Goal: Information Seeking & Learning: Learn about a topic

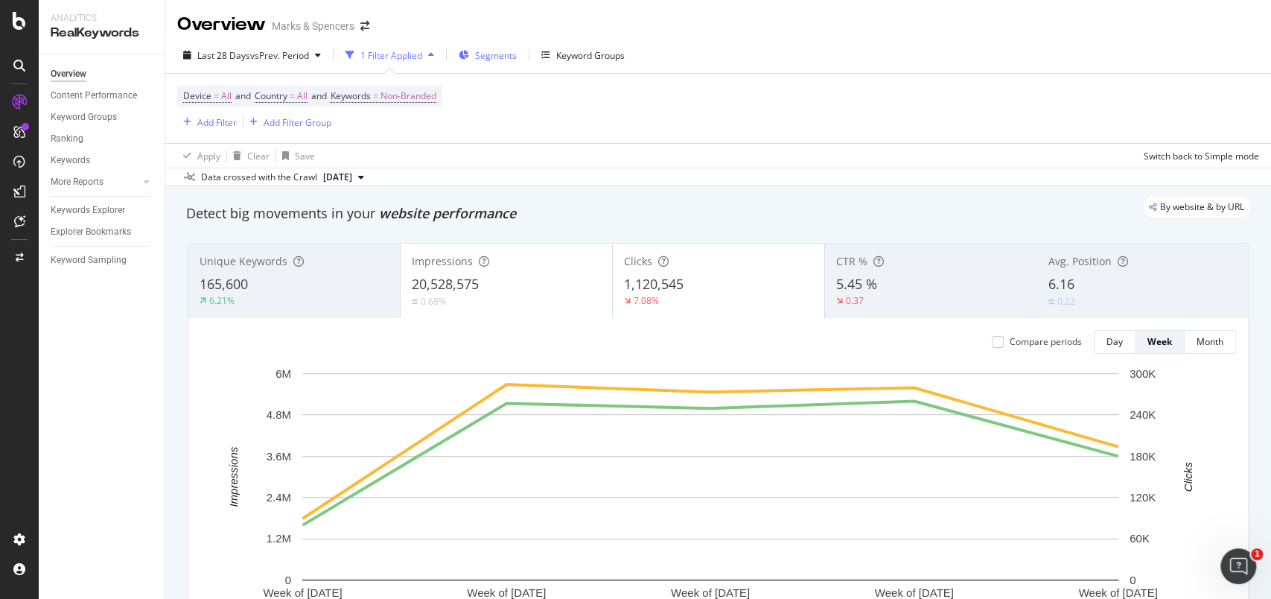
click at [489, 57] on span "Segments" at bounding box center [496, 55] width 42 height 13
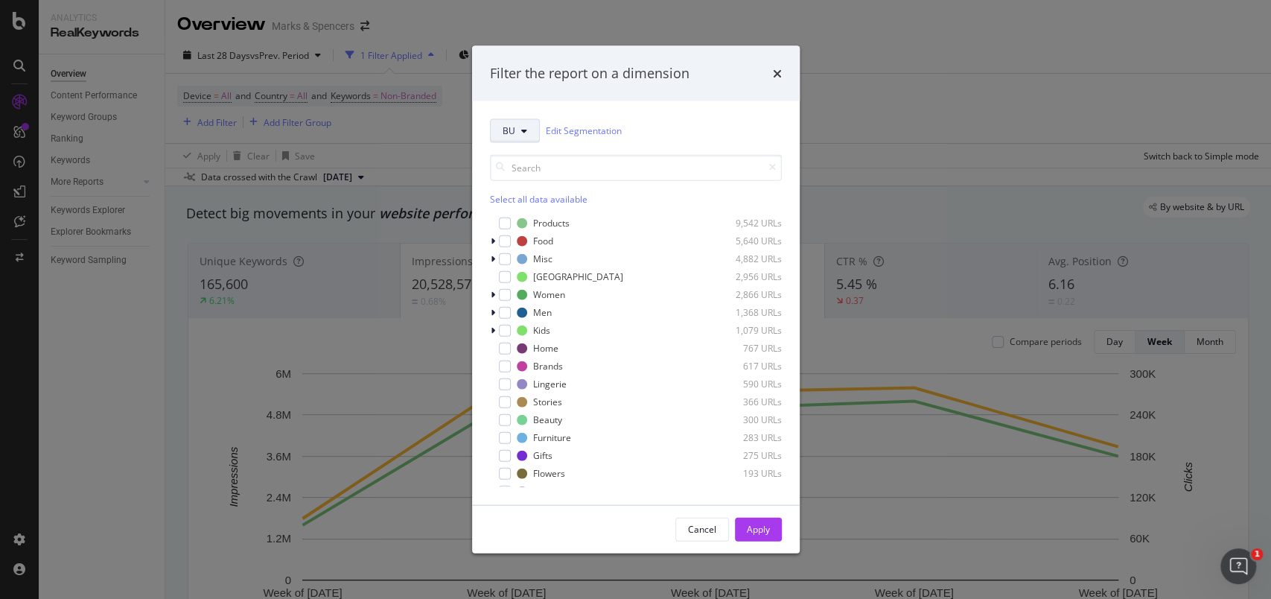
click at [519, 132] on button "BU" at bounding box center [515, 130] width 50 height 24
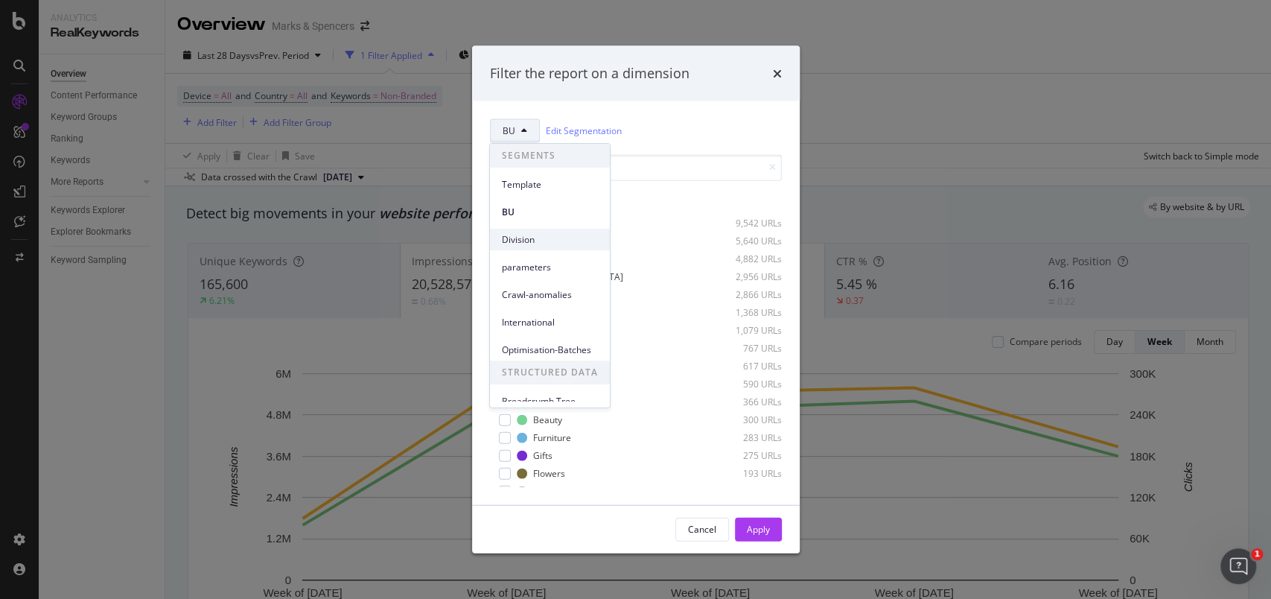
click at [522, 235] on span "Division" at bounding box center [550, 239] width 96 height 13
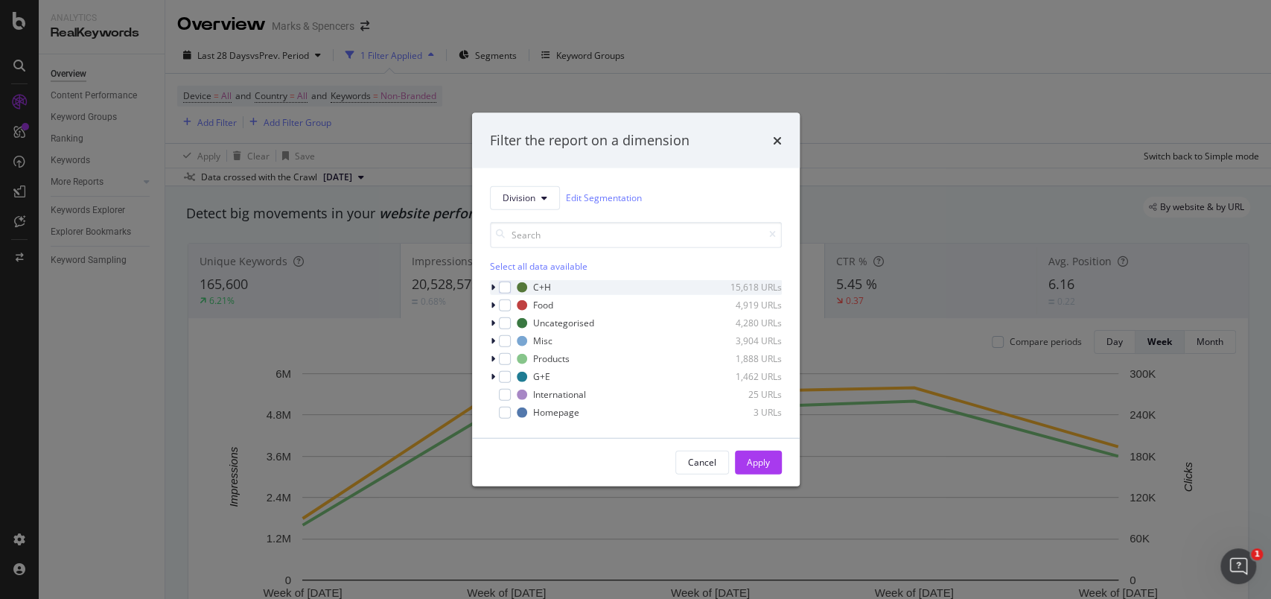
click at [489, 283] on div "Division Edit Segmentation Select all data available C+H 15,618 URLs Food 4,919…" at bounding box center [636, 303] width 328 height 270
click at [492, 283] on icon "modal" at bounding box center [493, 286] width 4 height 9
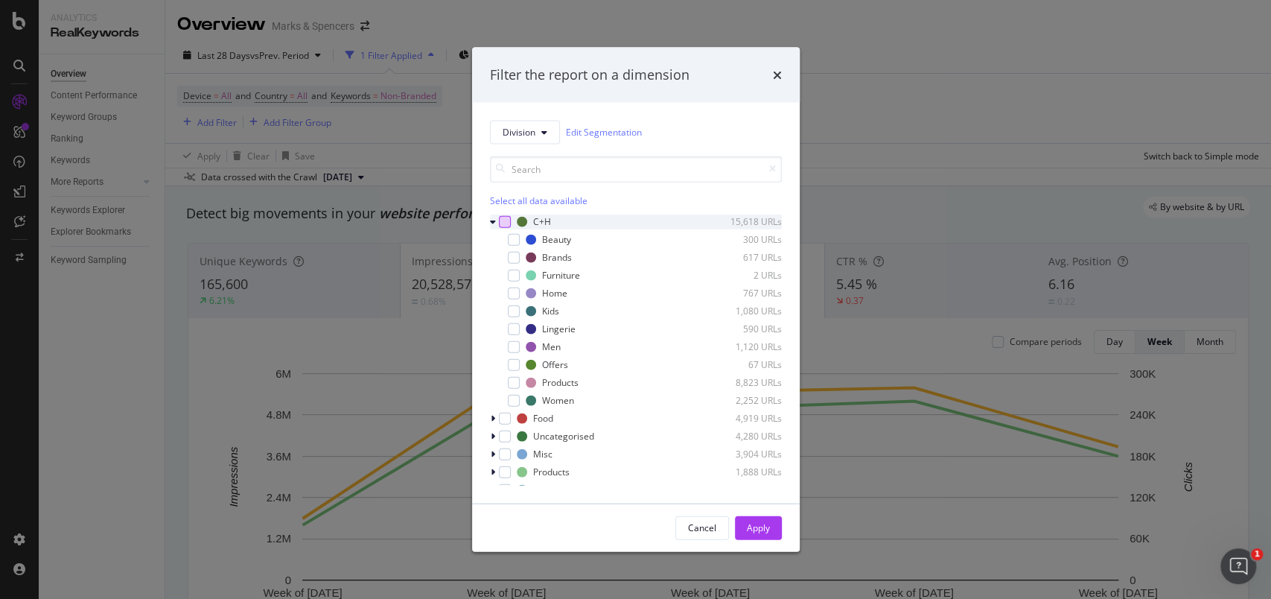
click at [503, 223] on div "modal" at bounding box center [505, 221] width 12 height 12
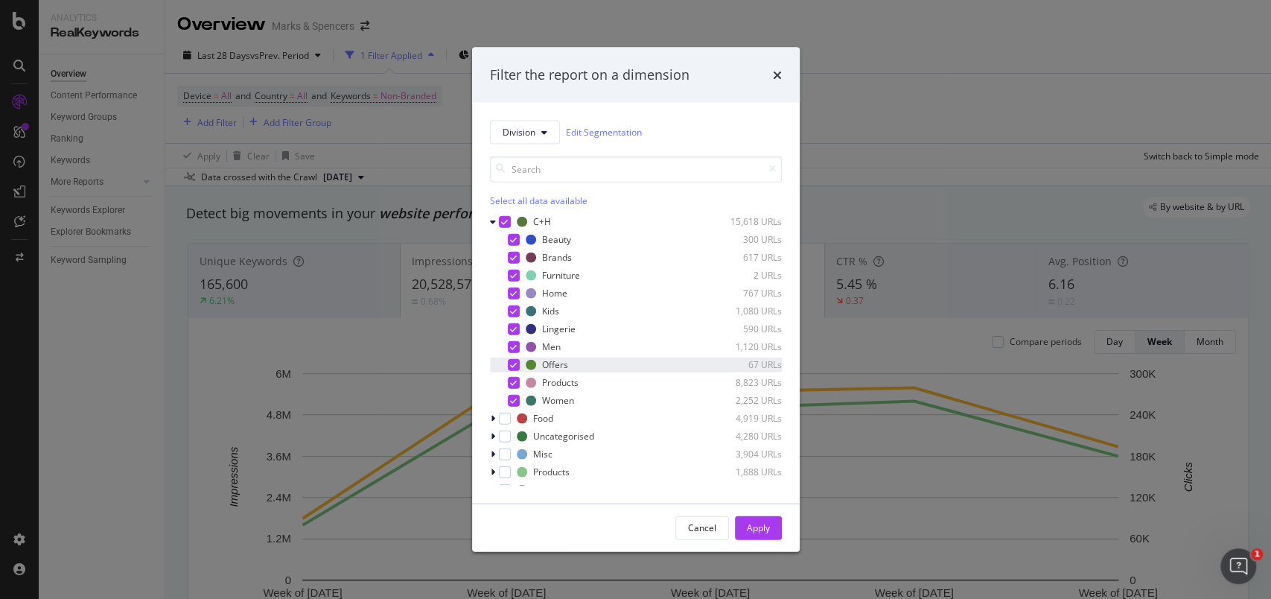
click at [512, 364] on icon "modal" at bounding box center [513, 363] width 7 height 7
click at [514, 255] on icon "modal" at bounding box center [513, 256] width 7 height 7
click at [514, 377] on div "modal" at bounding box center [514, 382] width 12 height 12
click at [508, 278] on div "modal" at bounding box center [514, 275] width 12 height 12
click at [765, 525] on div "Apply" at bounding box center [758, 527] width 23 height 13
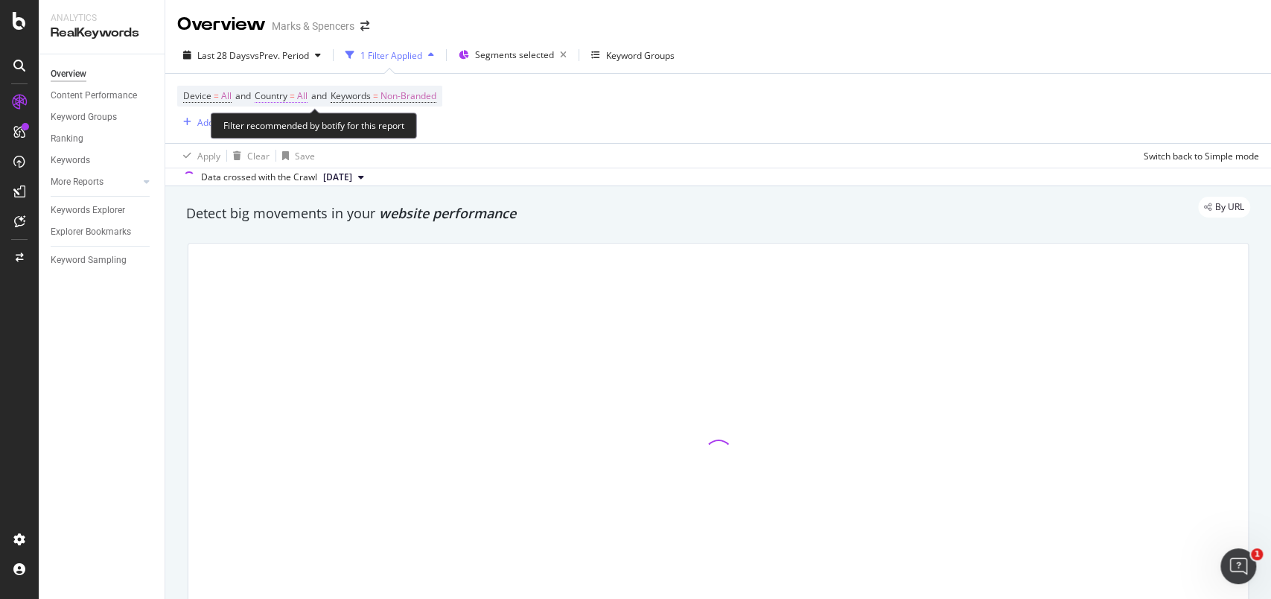
click at [304, 97] on span "All" at bounding box center [302, 96] width 10 height 21
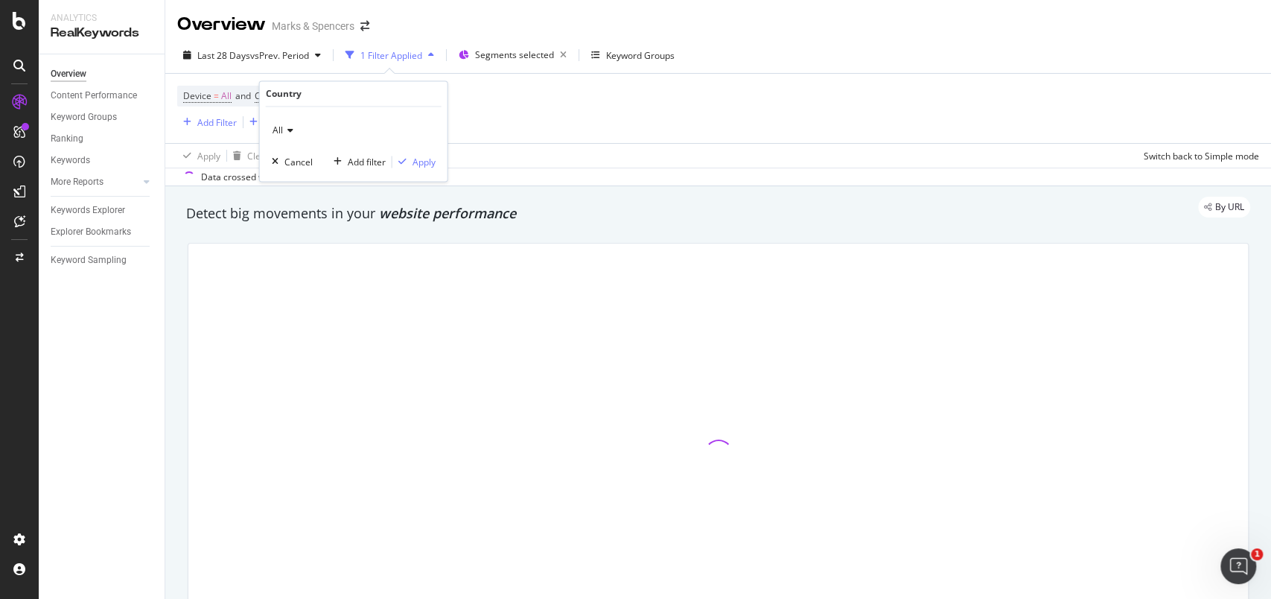
click at [290, 130] on icon at bounding box center [288, 131] width 10 height 9
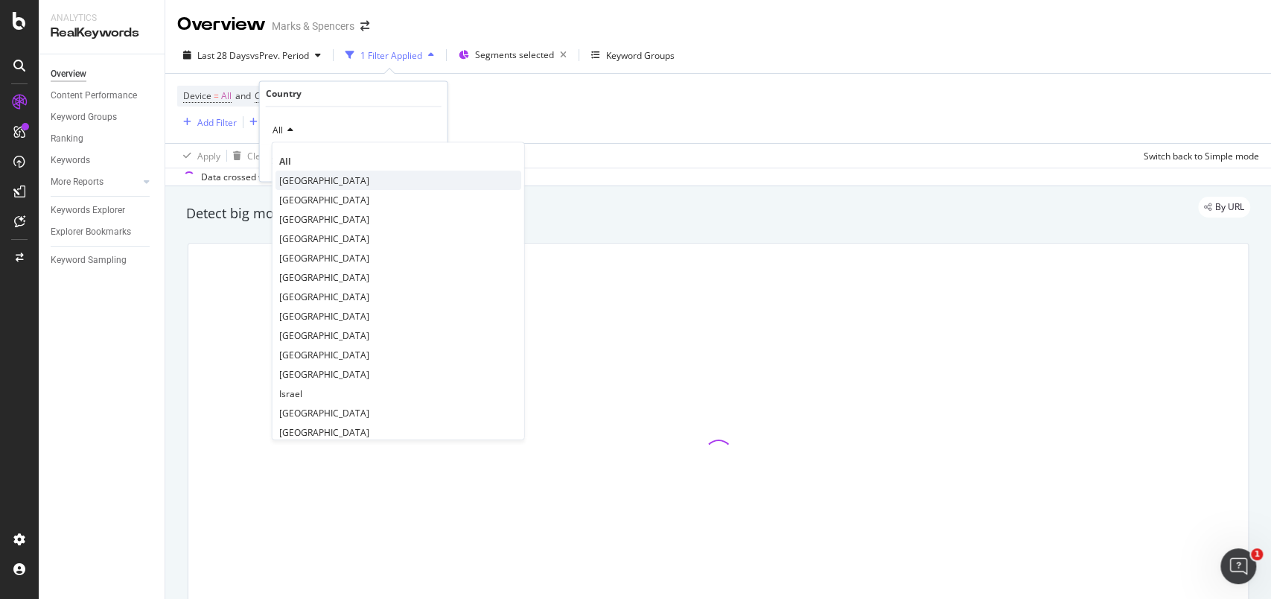
click at [300, 179] on span "[GEOGRAPHIC_DATA]" at bounding box center [324, 180] width 90 height 13
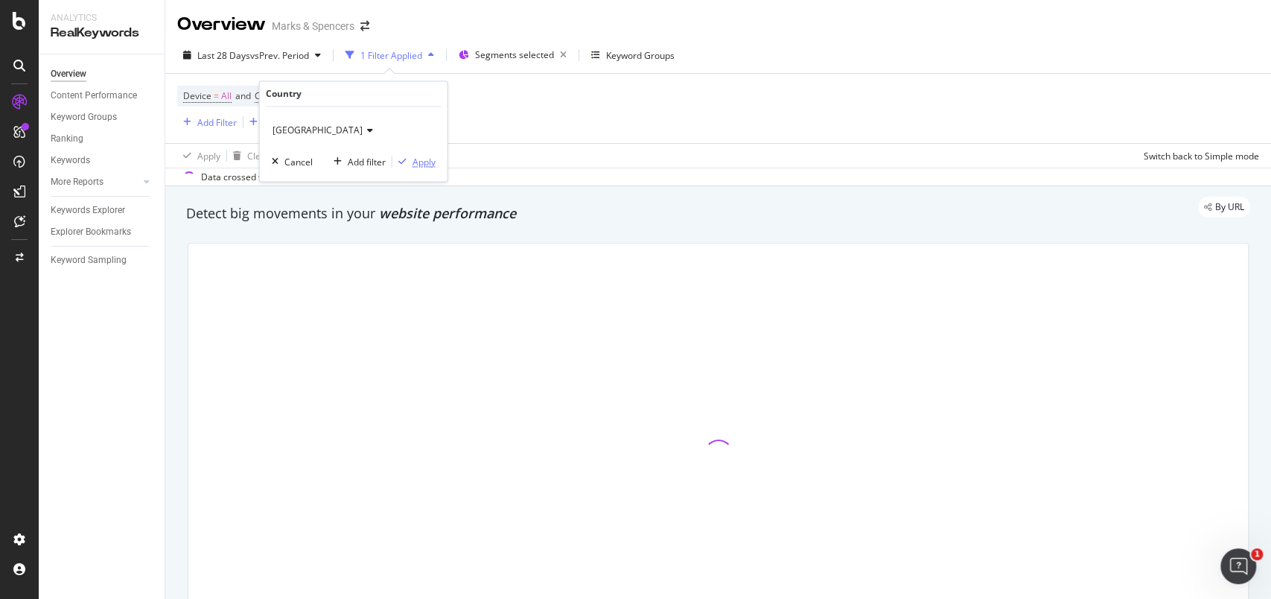
click at [418, 165] on div "Apply" at bounding box center [423, 162] width 23 height 13
click at [220, 115] on div "Add Filter" at bounding box center [207, 122] width 60 height 16
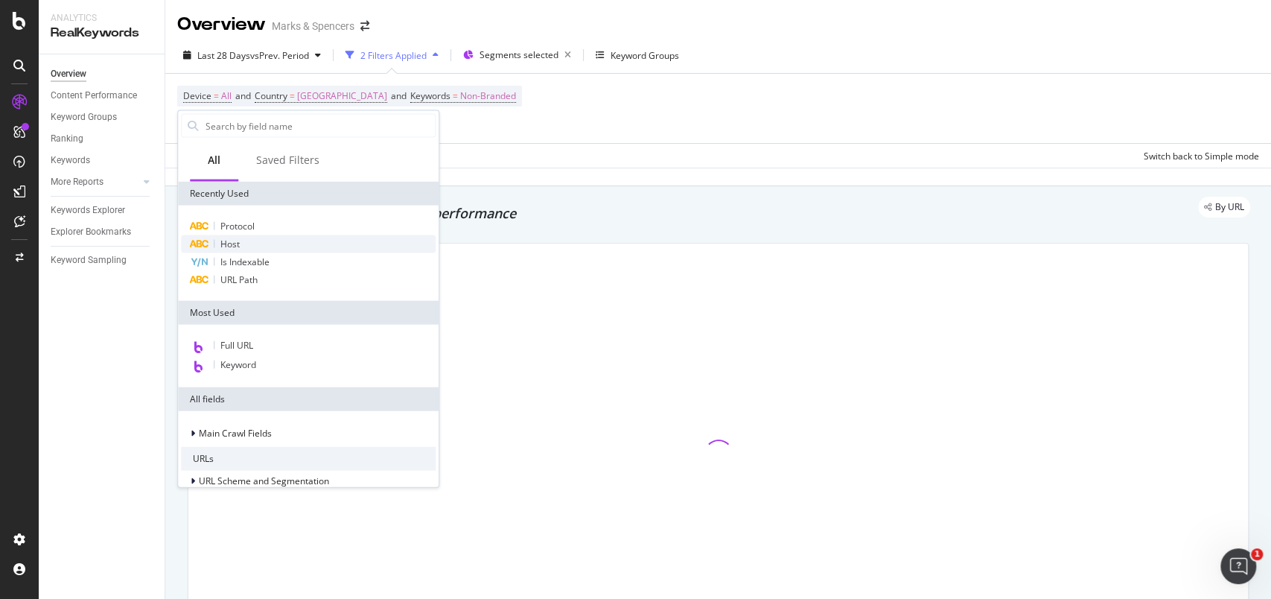
click at [238, 240] on span "Host" at bounding box center [229, 244] width 19 height 13
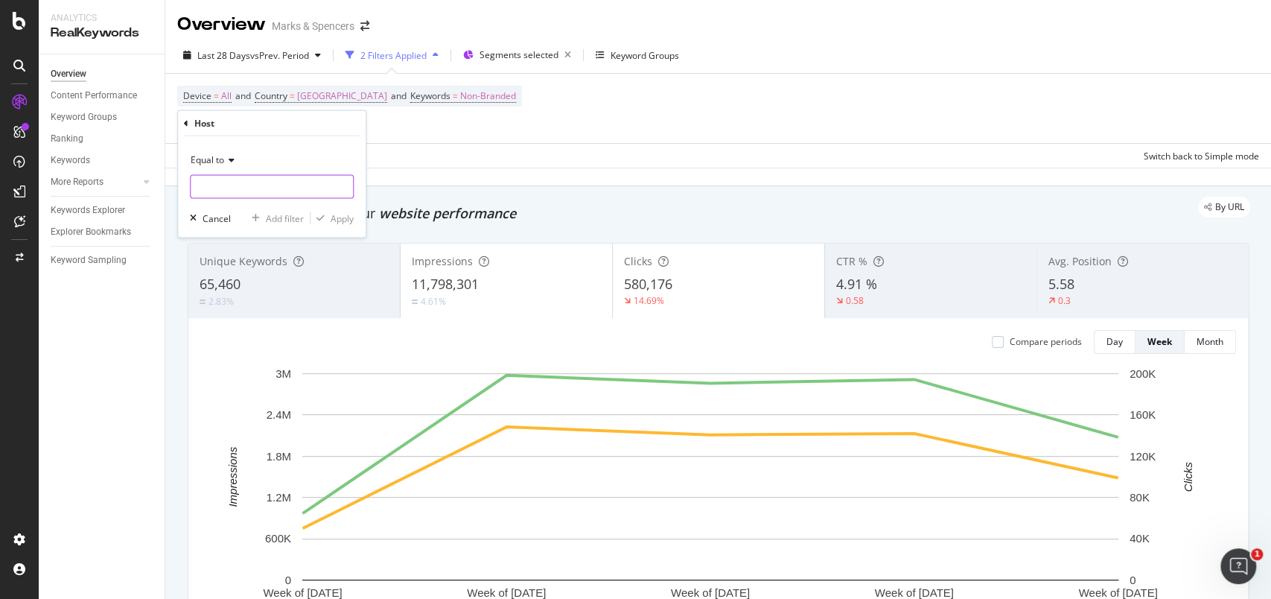
click at [258, 186] on input "text" at bounding box center [272, 187] width 162 height 24
click at [266, 191] on input "text" at bounding box center [272, 187] width 162 height 24
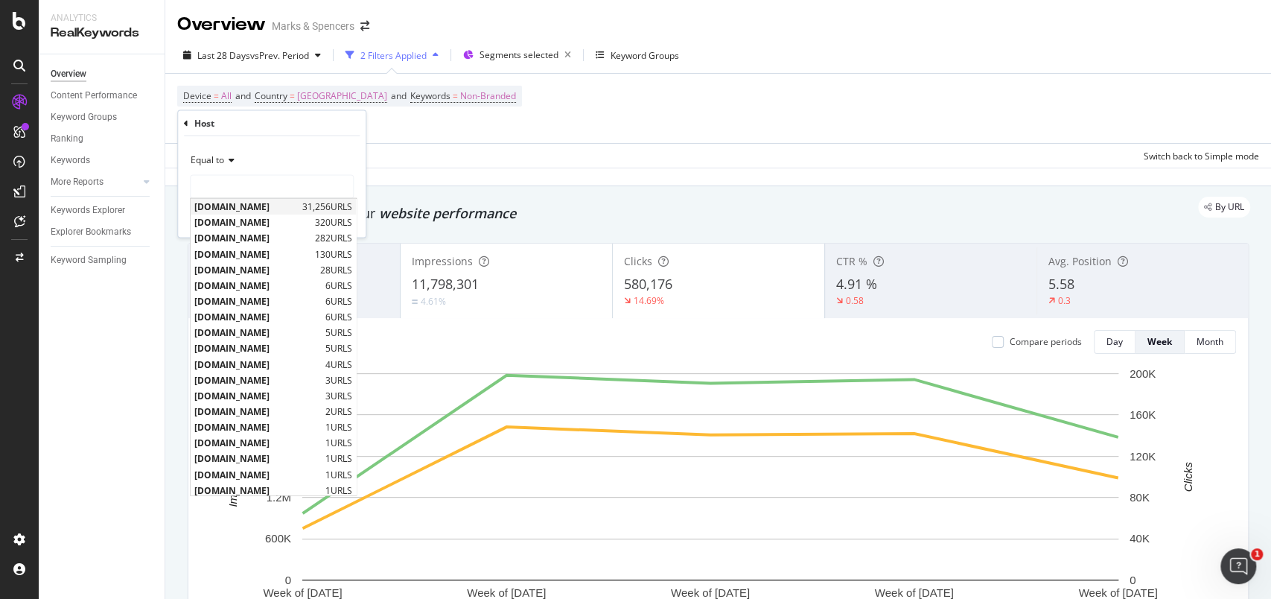
click at [278, 201] on span "[DOMAIN_NAME]" at bounding box center [246, 206] width 104 height 13
type input "[DOMAIN_NAME]"
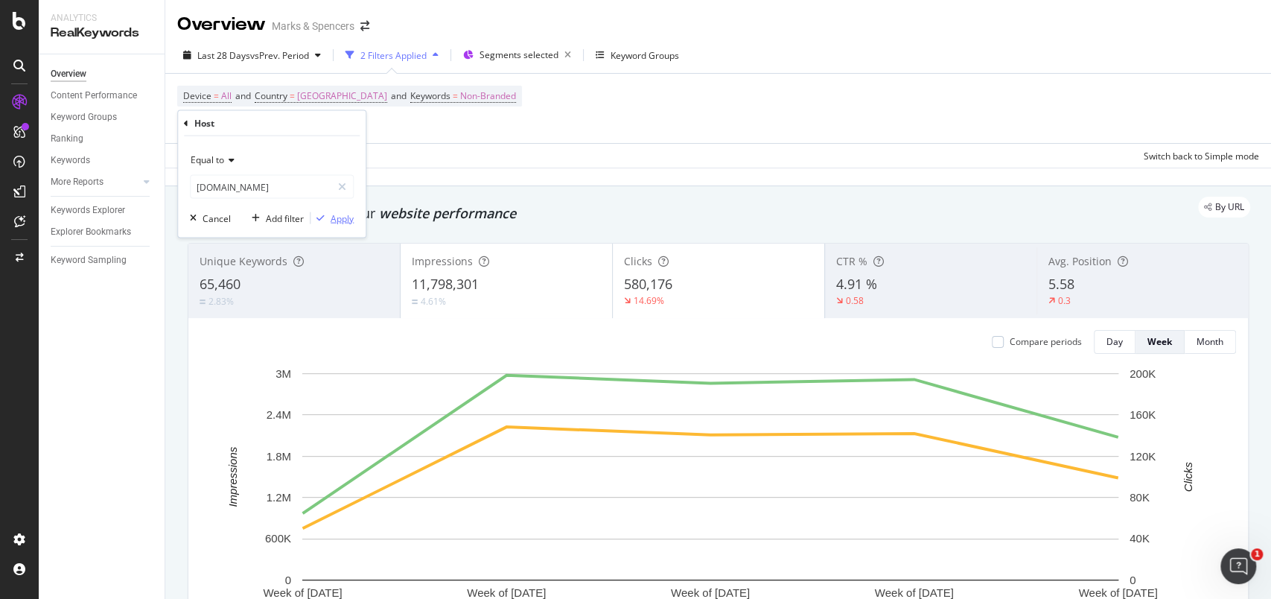
click at [340, 220] on div "Apply" at bounding box center [342, 217] width 23 height 13
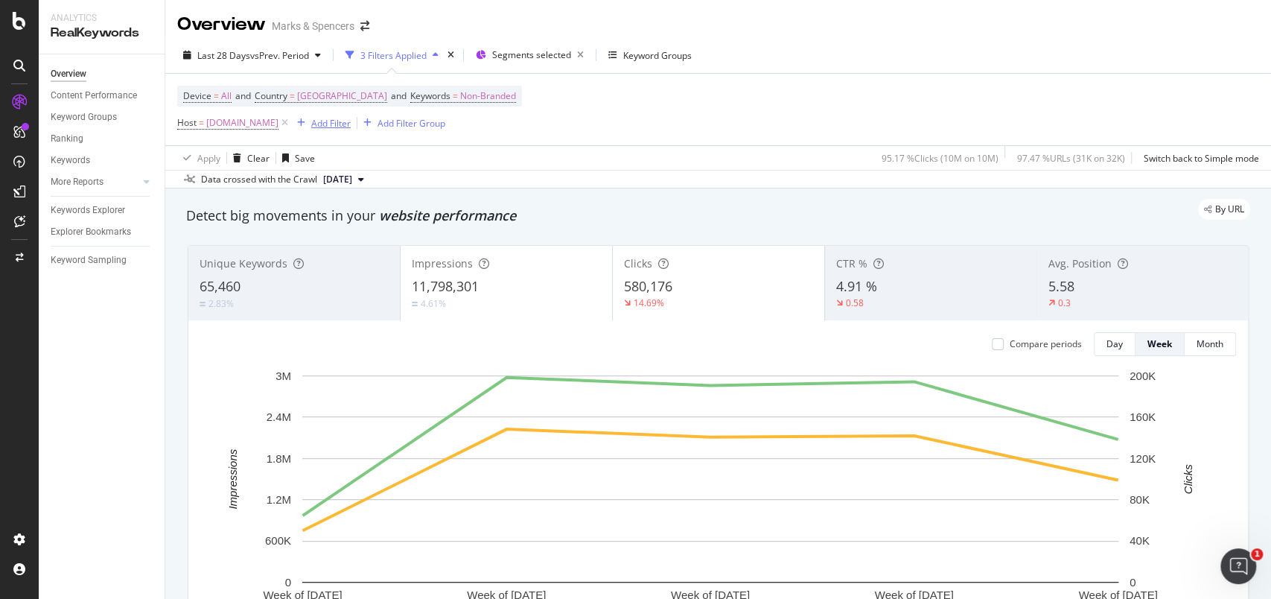
click at [351, 117] on div "Add Filter" at bounding box center [330, 123] width 39 height 13
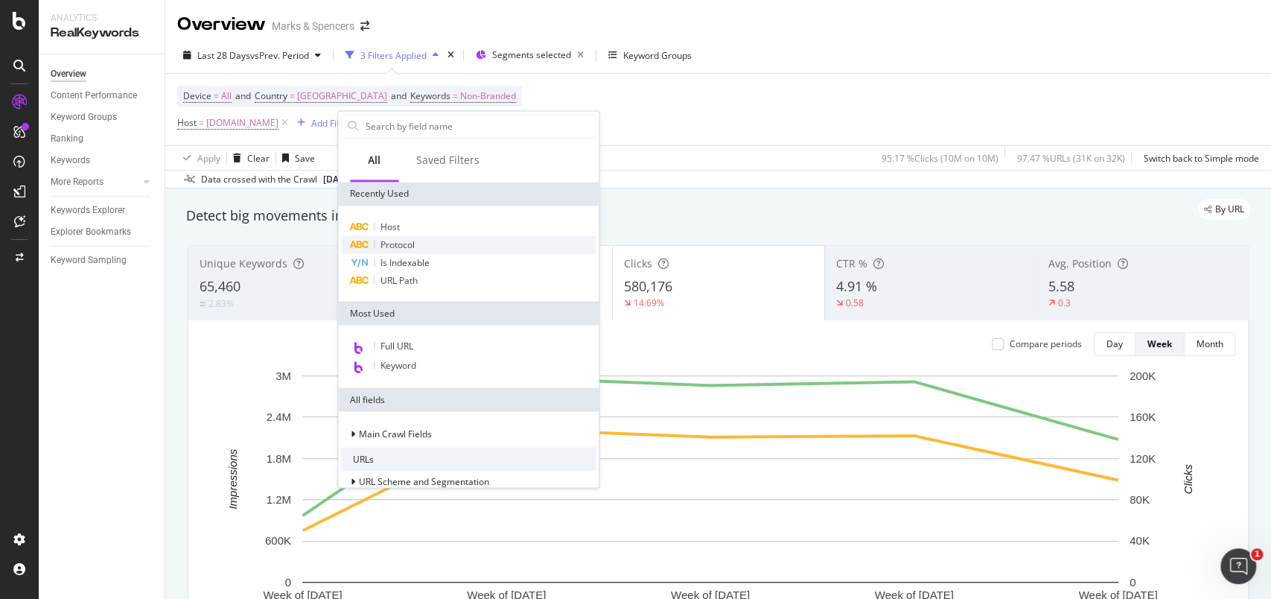
click at [405, 245] on span "Protocol" at bounding box center [397, 244] width 34 height 13
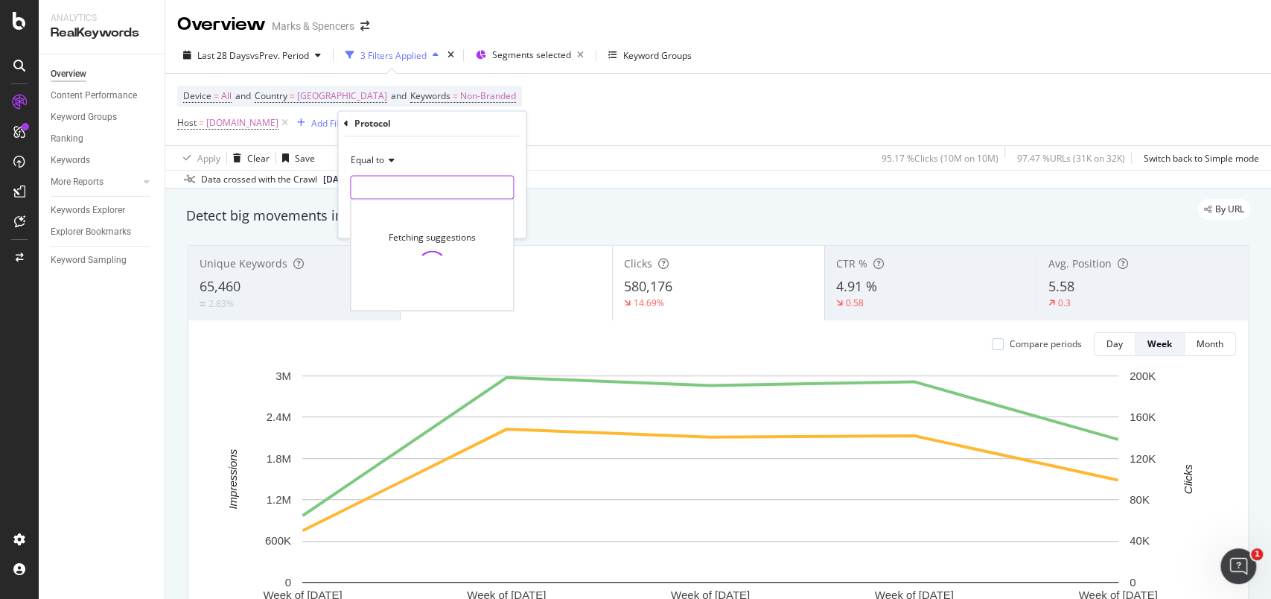
click at [418, 177] on input "text" at bounding box center [432, 188] width 162 height 24
click at [474, 205] on span "31,999 URLS" at bounding box center [487, 207] width 50 height 13
type input "https"
click at [503, 217] on div "Apply" at bounding box center [502, 218] width 23 height 13
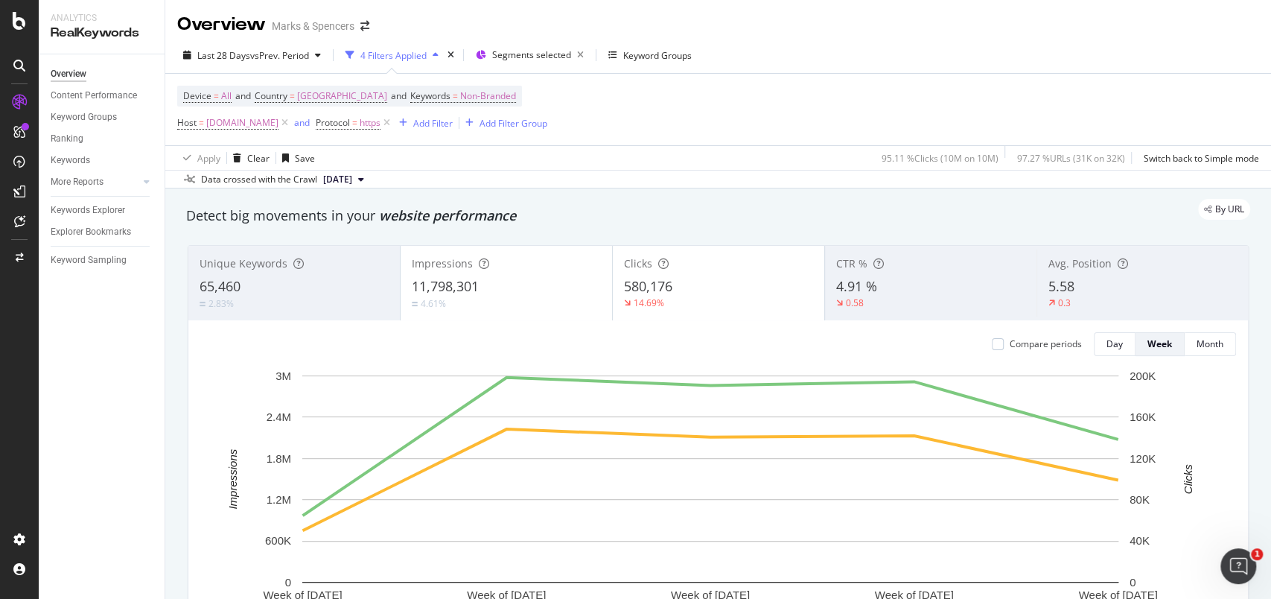
click at [1018, 28] on div "Overview Marks & Spencers" at bounding box center [718, 18] width 1106 height 37
click at [487, 89] on span "Non-Branded" at bounding box center [488, 96] width 56 height 21
click at [451, 134] on span "Non-Branded" at bounding box center [441, 130] width 62 height 13
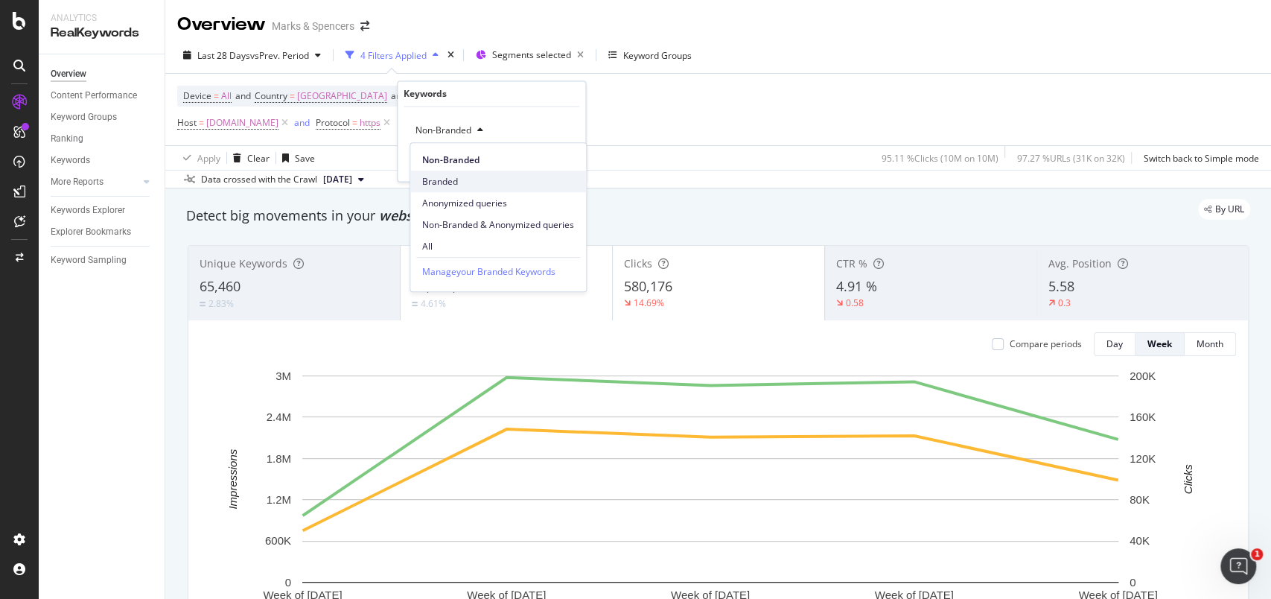
click at [451, 179] on span "Branded" at bounding box center [498, 181] width 152 height 13
click at [564, 162] on div "Apply" at bounding box center [561, 162] width 23 height 13
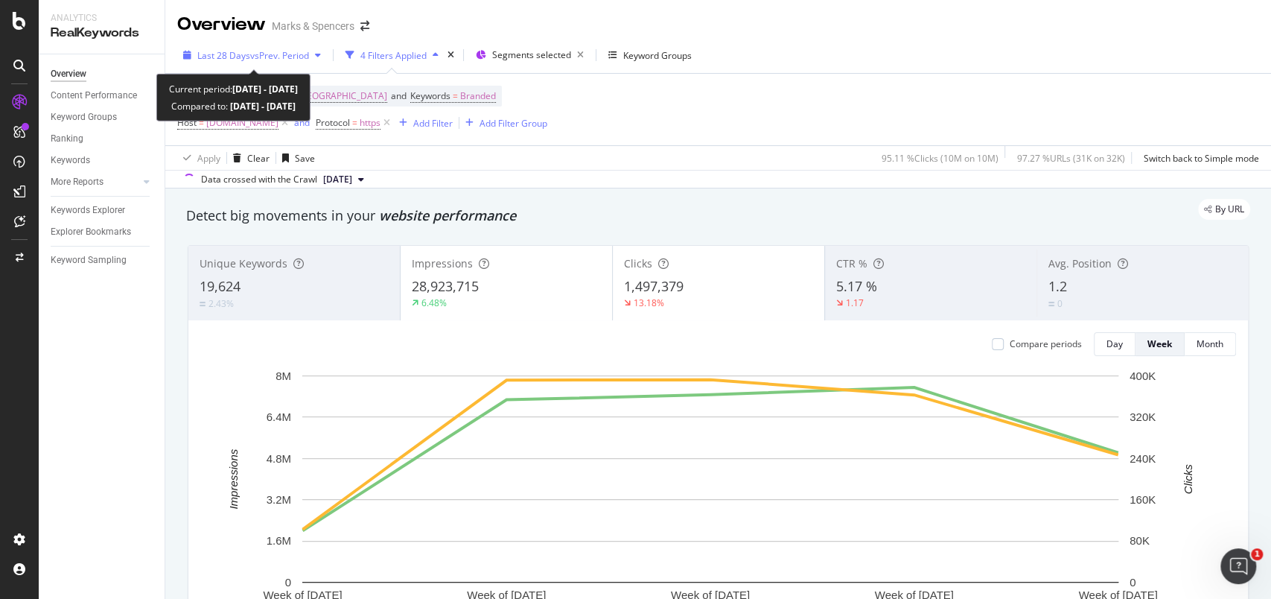
click at [183, 54] on icon "button" at bounding box center [187, 55] width 8 height 9
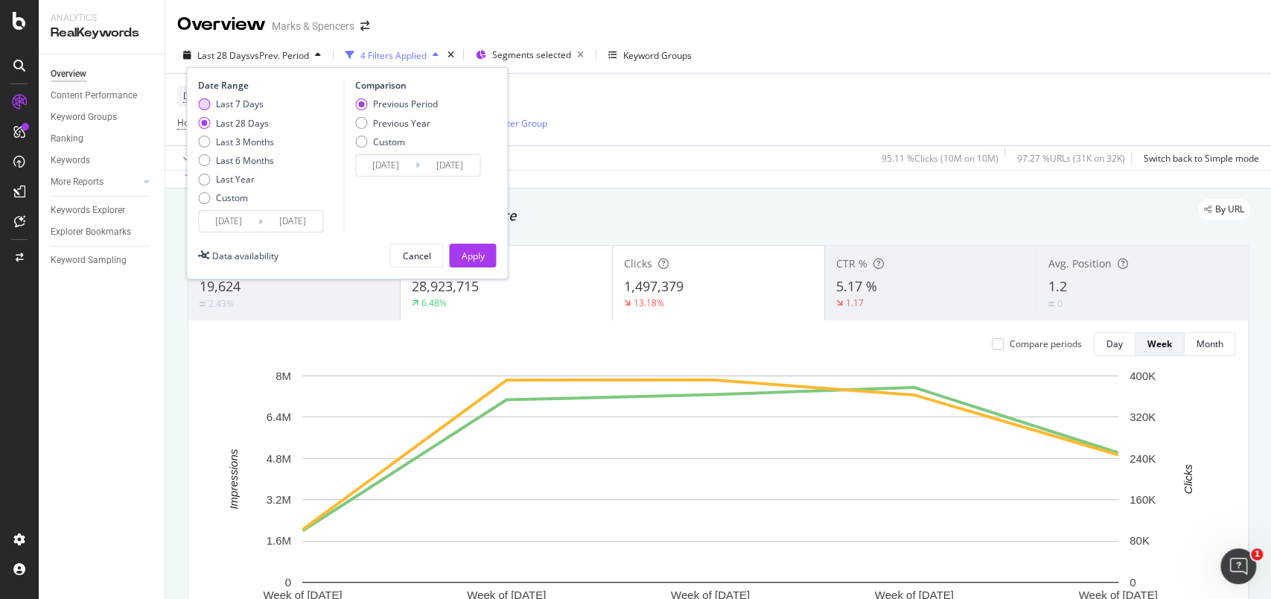
click at [224, 98] on div "Last 7 Days" at bounding box center [240, 104] width 48 height 13
click at [232, 103] on div "Last 7 Days" at bounding box center [240, 104] width 48 height 13
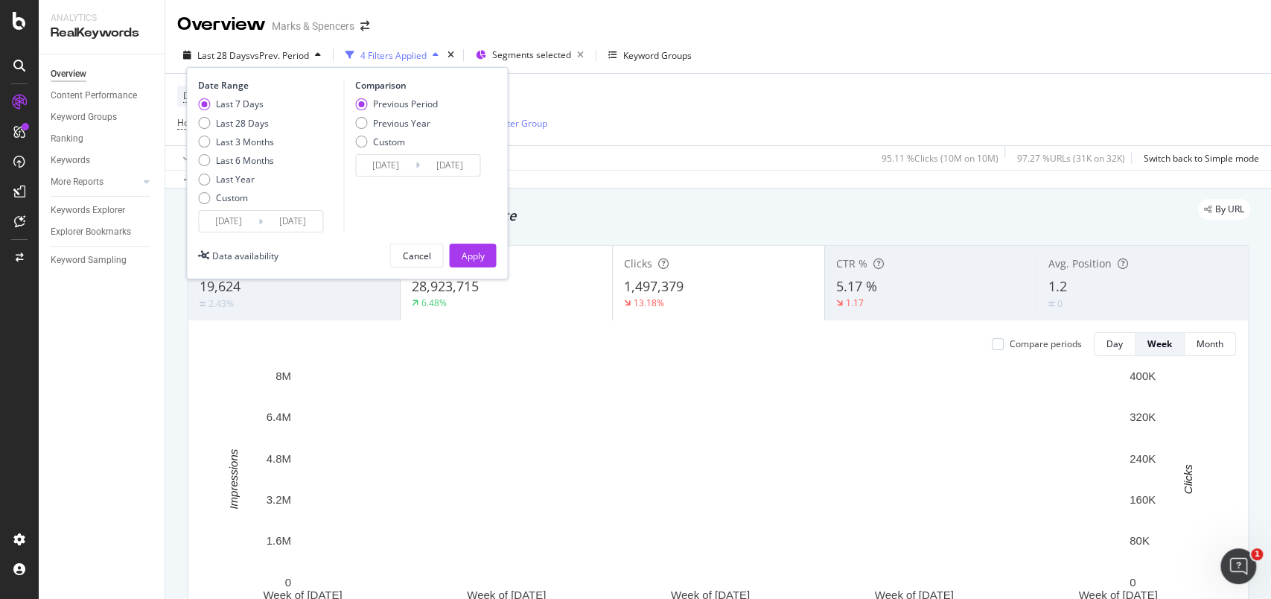
type input "[DATE]"
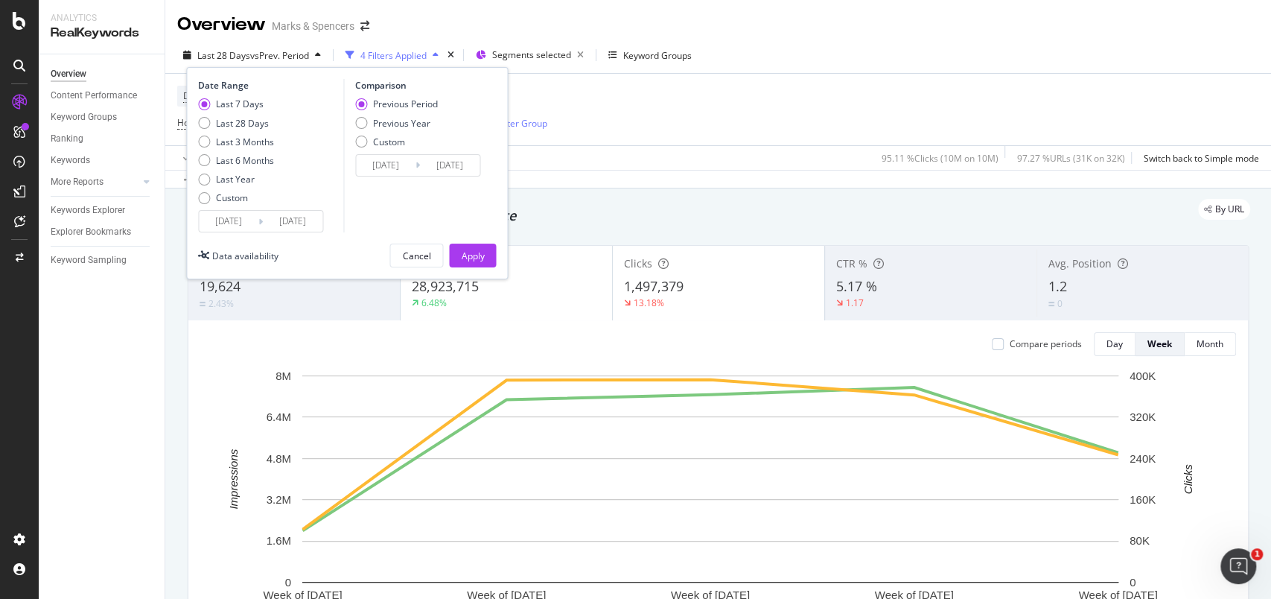
type input "[DATE]"
click at [405, 122] on div "Previous Year" at bounding box center [401, 123] width 57 height 13
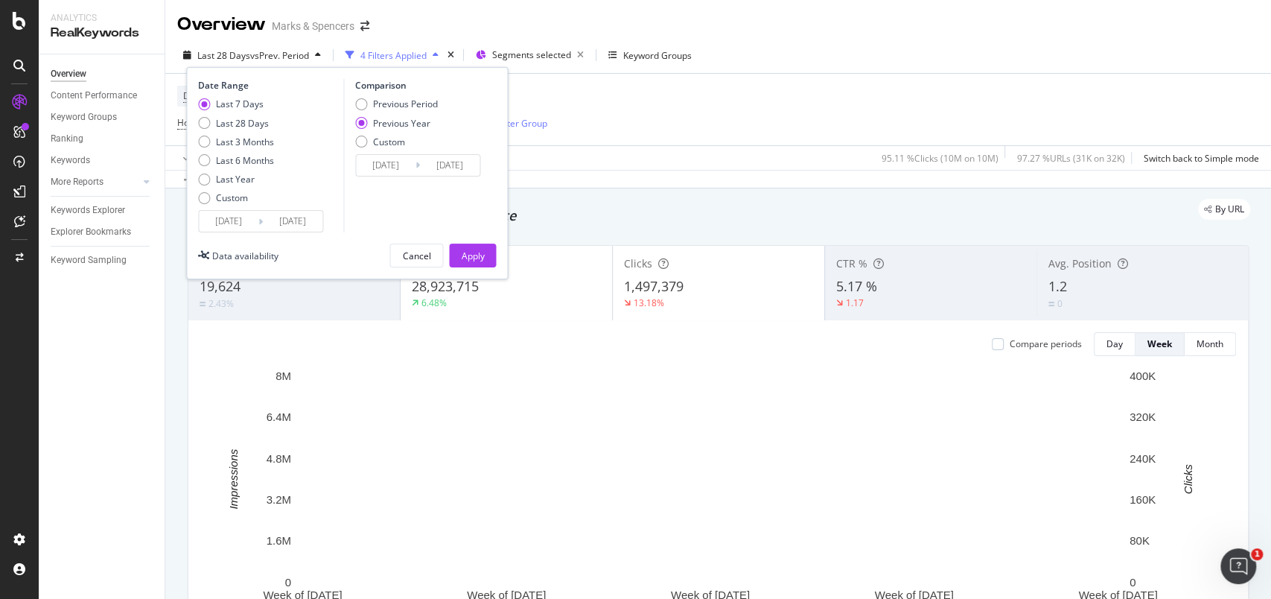
type input "[DATE]"
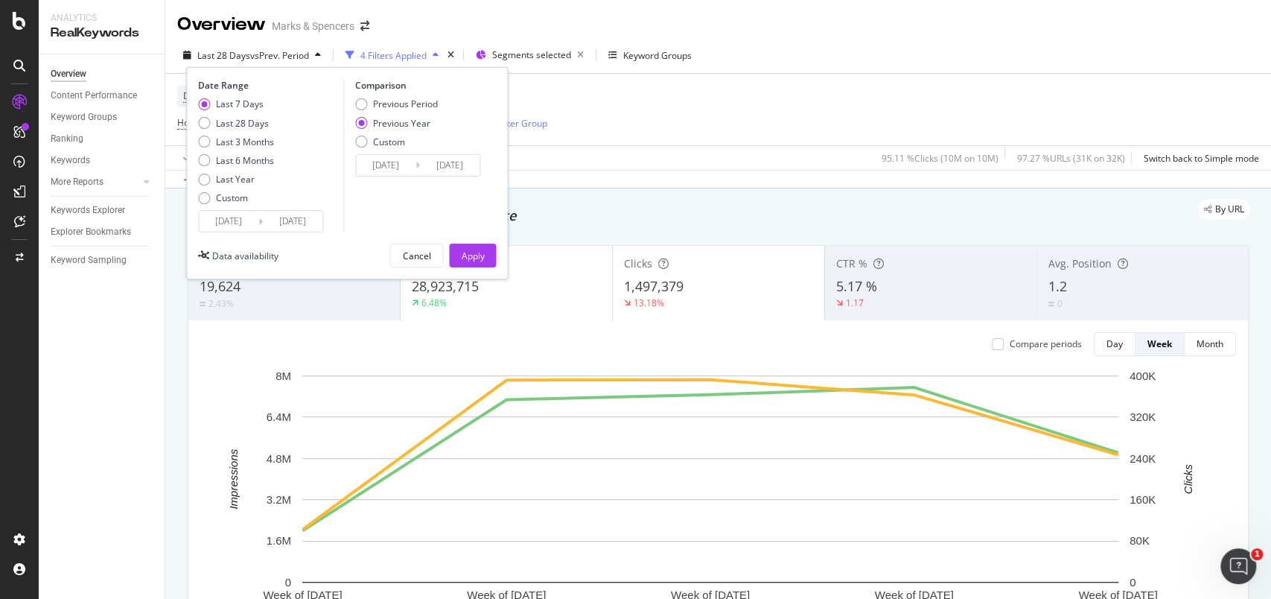
type input "[DATE]"
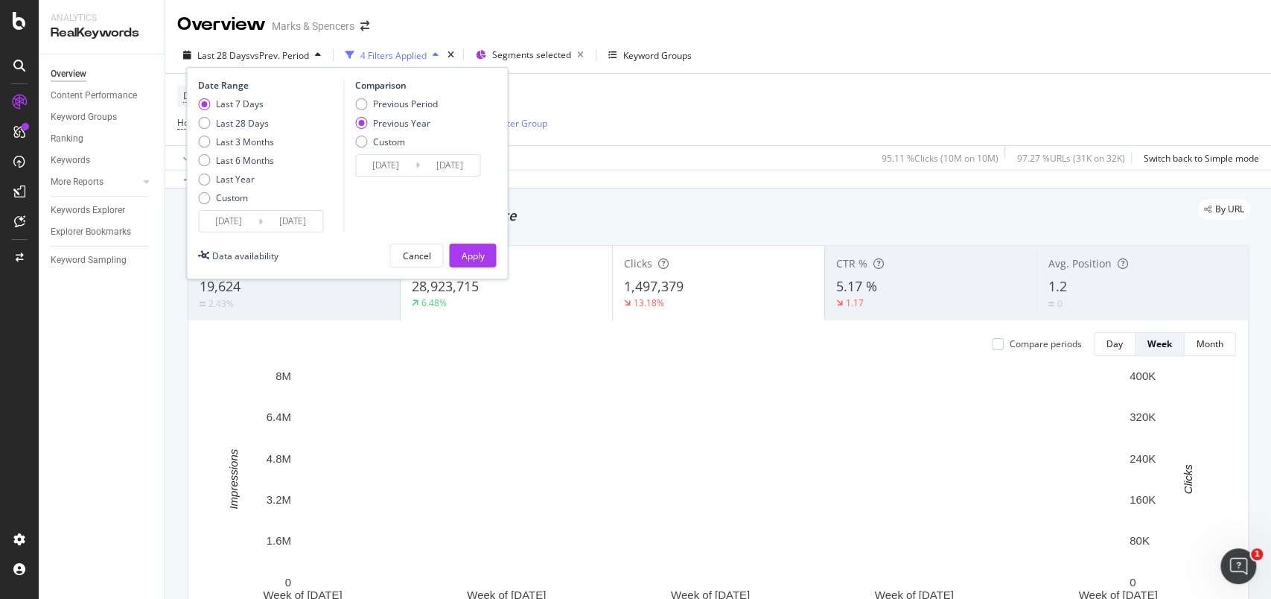
type input "[DATE]"
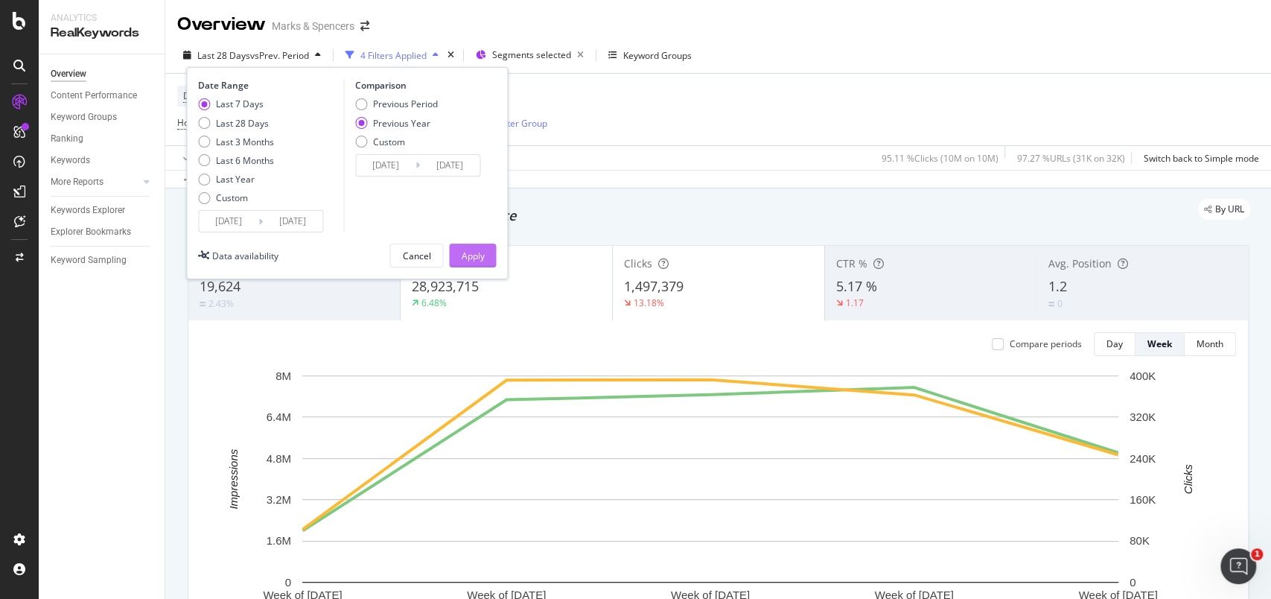
click at [465, 250] on div "Apply" at bounding box center [472, 255] width 23 height 13
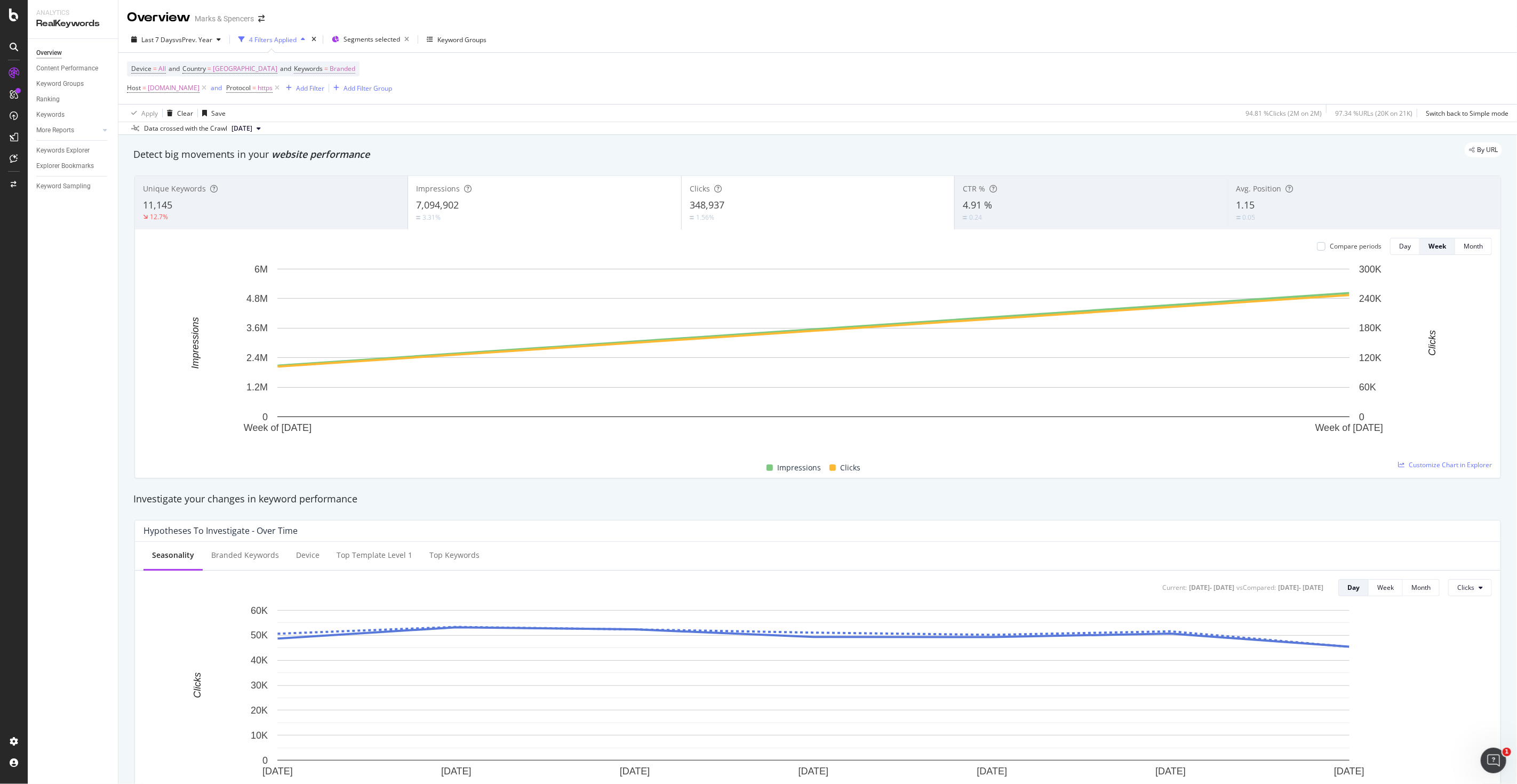
drag, startPoint x: 1807, startPoint y: 1, endPoint x: 326, endPoint y: 66, distance: 1482.4
click at [329, 66] on span "Branded" at bounding box center [342, 69] width 26 height 15
click at [328, 72] on div "Keywords" at bounding box center [352, 68] width 126 height 18
click at [486, 77] on div "Device = All and Country = [GEOGRAPHIC_DATA] and Keywords = Branded Host = [DOM…" at bounding box center [817, 78] width 1381 height 51
click at [332, 69] on span "Branded" at bounding box center [342, 69] width 26 height 15
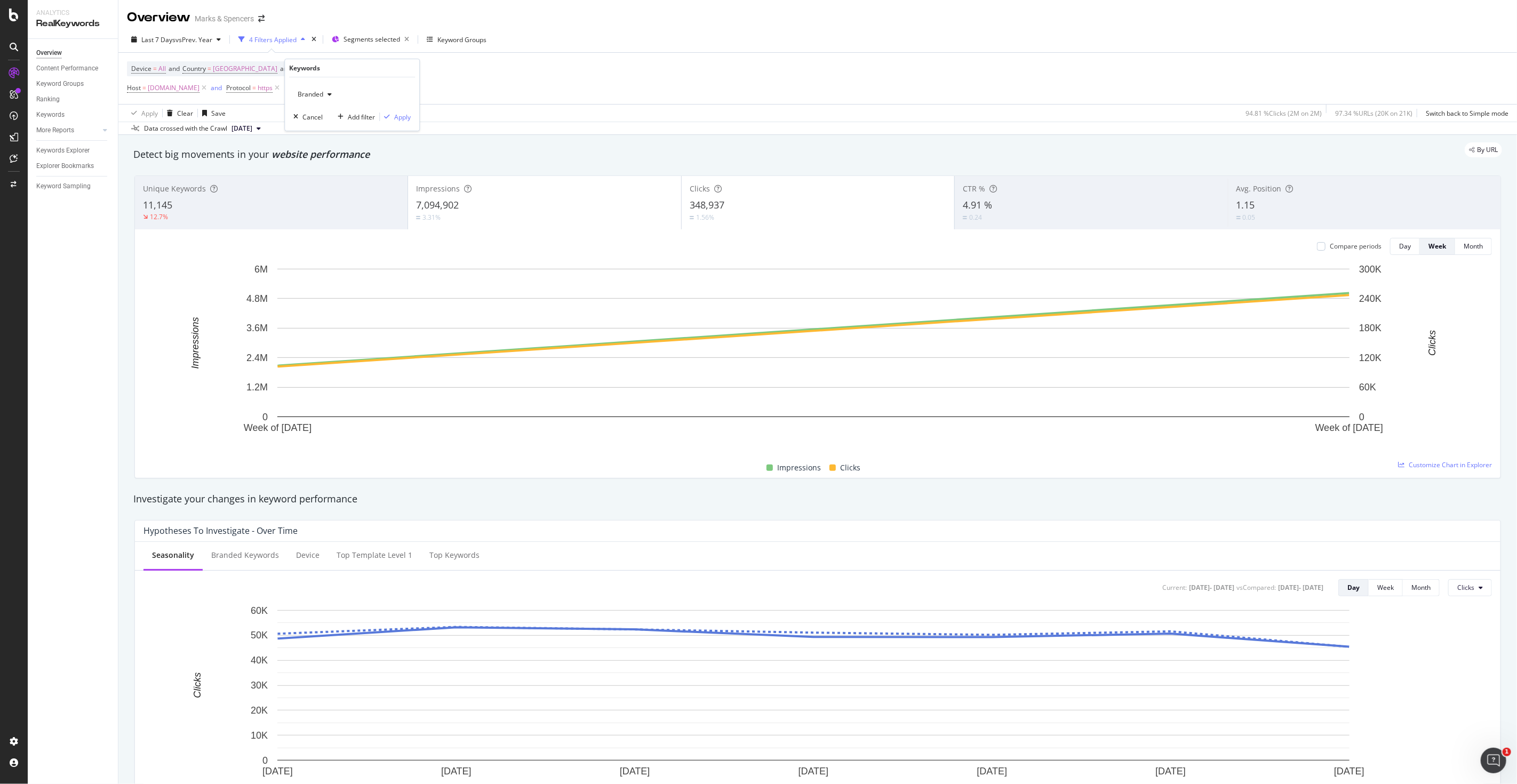
click at [319, 91] on span "Branded" at bounding box center [309, 94] width 30 height 9
click at [317, 118] on span "Non-Branded" at bounding box center [357, 115] width 109 height 9
click at [395, 120] on div "Apply" at bounding box center [402, 117] width 16 height 9
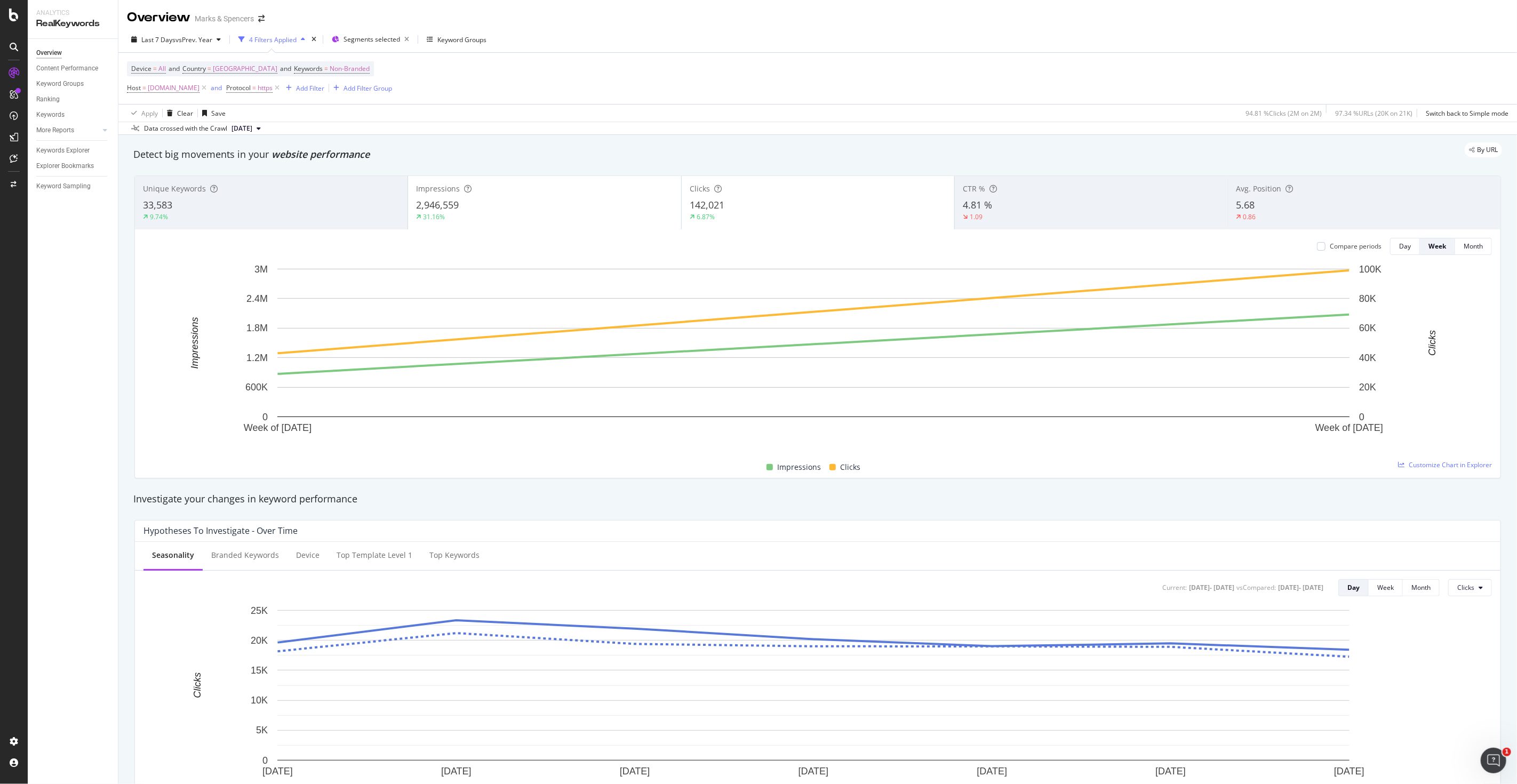
click at [387, 115] on div "Apply Clear Save 94.81 % Clicks ( 2M on 2M ) 97.34 % URLs ( 20K on 21K ) Switch…" at bounding box center [817, 112] width 1398 height 18
